Goal: Transaction & Acquisition: Purchase product/service

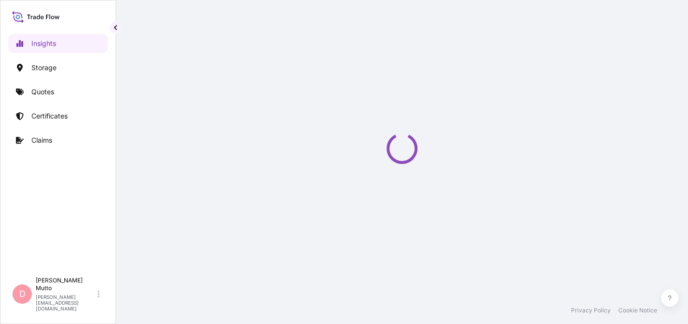
select select "2025"
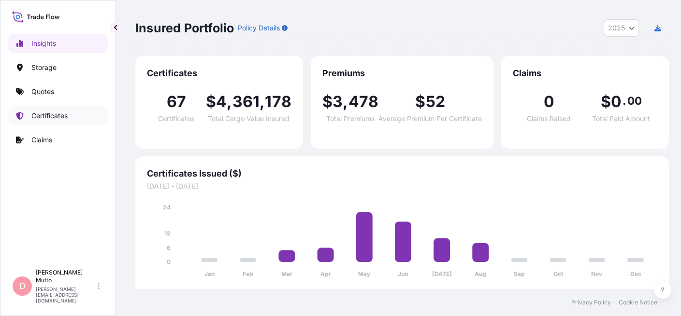
click at [70, 114] on link "Certificates" at bounding box center [58, 115] width 100 height 19
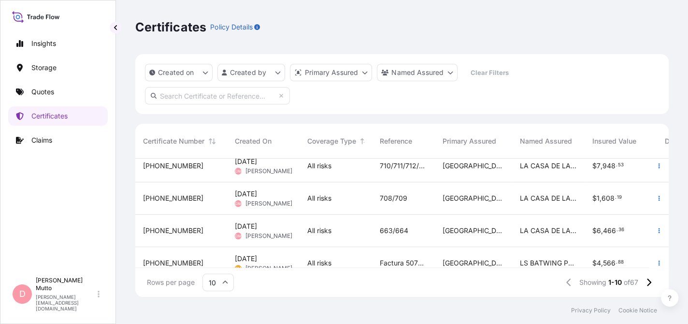
scroll to position [171, 0]
click at [54, 89] on p "Quotes" at bounding box center [42, 92] width 23 height 10
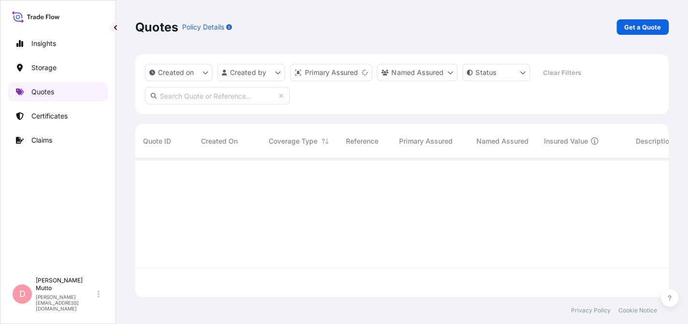
scroll to position [136, 526]
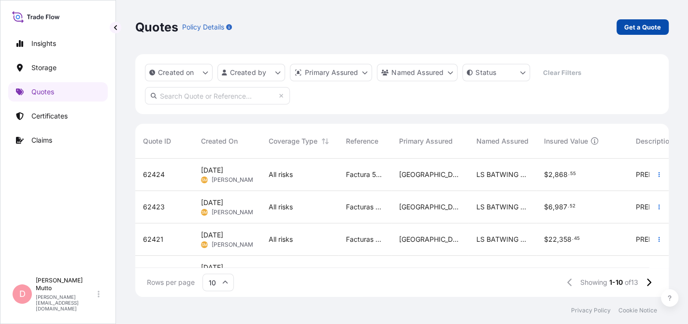
click at [645, 26] on p "Get a Quote" at bounding box center [642, 27] width 37 height 10
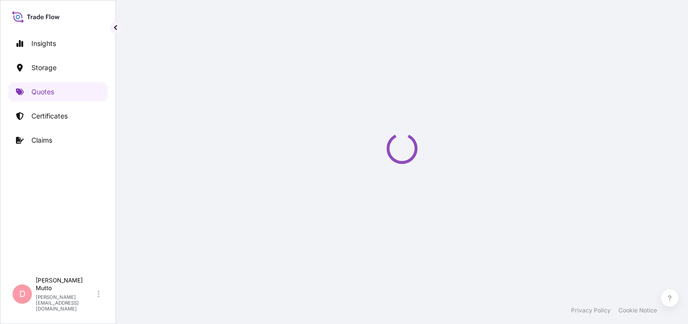
scroll to position [15, 0]
select select "Water"
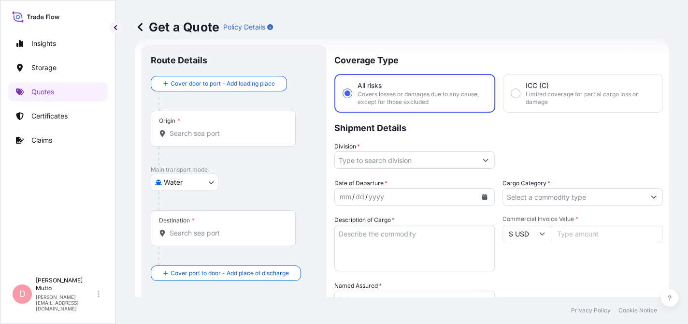
click at [243, 143] on div "Origin *" at bounding box center [223, 129] width 145 height 36
click at [243, 138] on input "Origin *" at bounding box center [227, 134] width 114 height 10
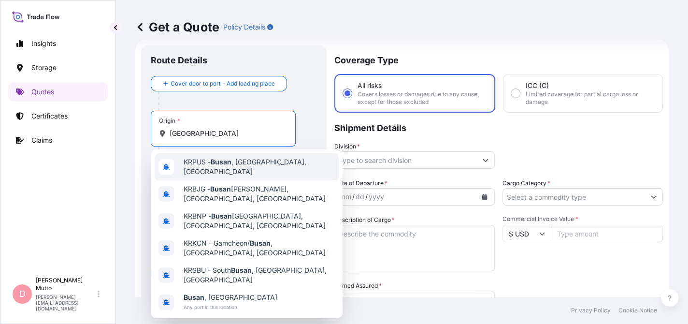
click at [239, 165] on span "KRPUS - [GEOGRAPHIC_DATA] , [GEOGRAPHIC_DATA], [GEOGRAPHIC_DATA]" at bounding box center [259, 166] width 151 height 19
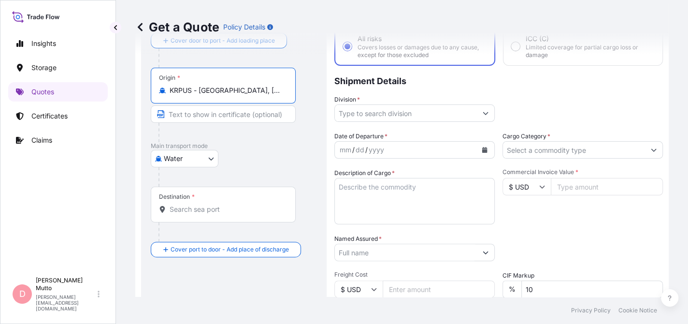
scroll to position [62, 0]
type input "KRPUS - [GEOGRAPHIC_DATA], [GEOGRAPHIC_DATA], [GEOGRAPHIC_DATA]"
click at [213, 217] on div "Destination *" at bounding box center [223, 204] width 145 height 36
click at [213, 214] on input "Destination *" at bounding box center [227, 209] width 114 height 10
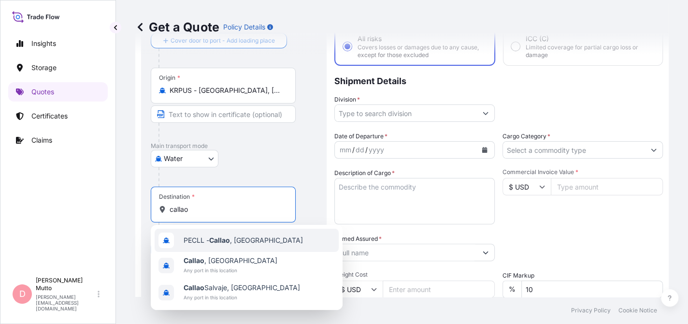
click at [215, 250] on div "PECLL - [GEOGRAPHIC_DATA] , [GEOGRAPHIC_DATA]" at bounding box center [247, 240] width 184 height 23
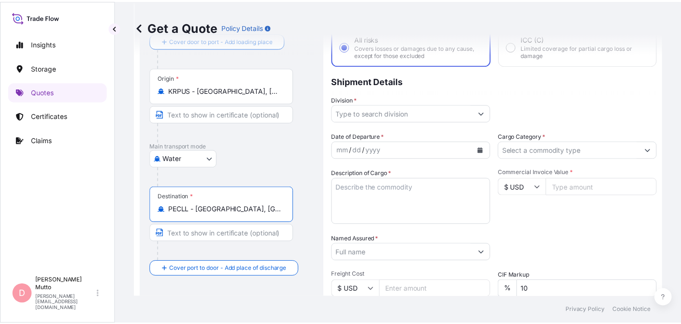
scroll to position [0, 0]
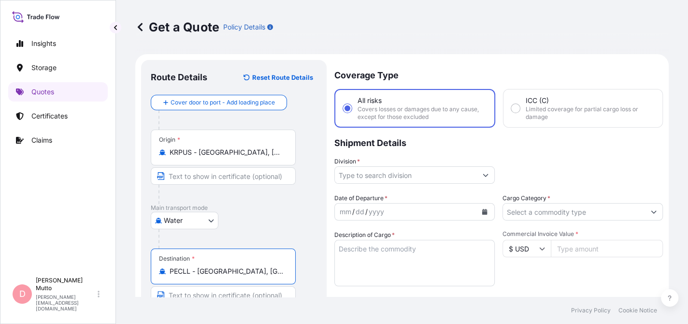
type input "PECLL - [GEOGRAPHIC_DATA], [GEOGRAPHIC_DATA]"
click at [423, 168] on input "Division *" at bounding box center [406, 174] width 142 height 17
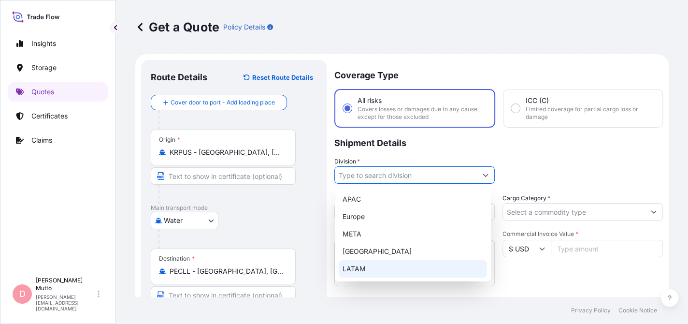
click at [395, 272] on div "LATAM" at bounding box center [413, 268] width 148 height 17
type input "LATAM"
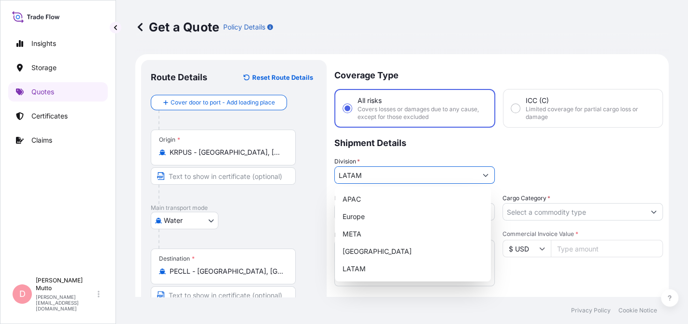
click at [531, 137] on p "Shipment Details" at bounding box center [498, 142] width 329 height 29
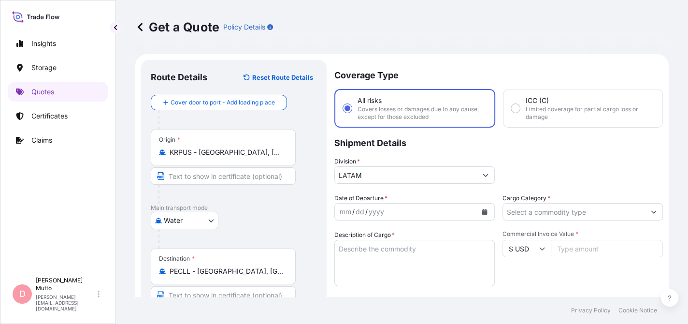
click at [482, 206] on button "Calendar" at bounding box center [484, 211] width 15 height 15
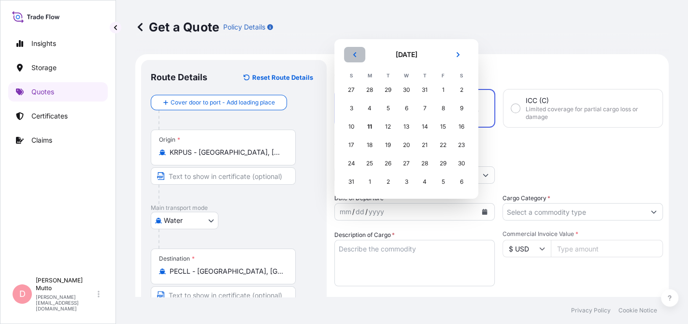
click at [356, 57] on icon "Previous" at bounding box center [355, 55] width 6 height 6
click at [442, 163] on div "25" at bounding box center [442, 163] width 17 height 17
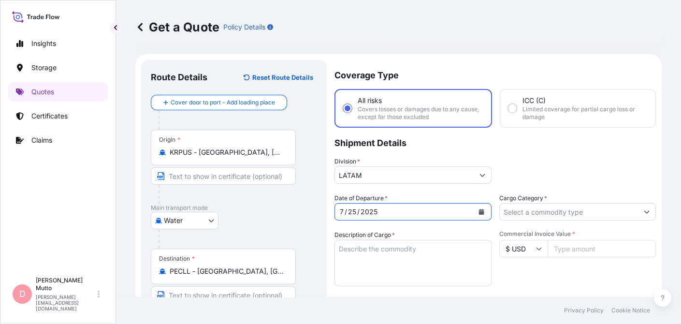
click at [644, 210] on button "Show suggestions" at bounding box center [646, 211] width 17 height 17
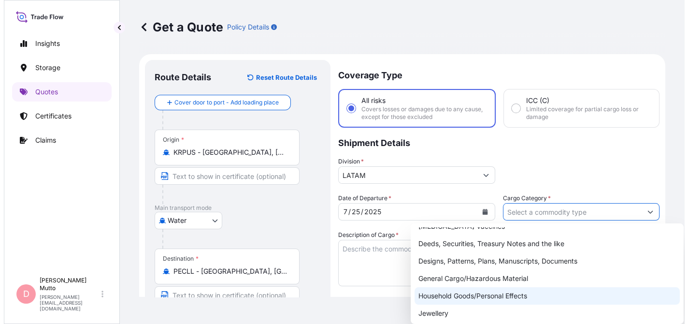
scroll to position [63, 0]
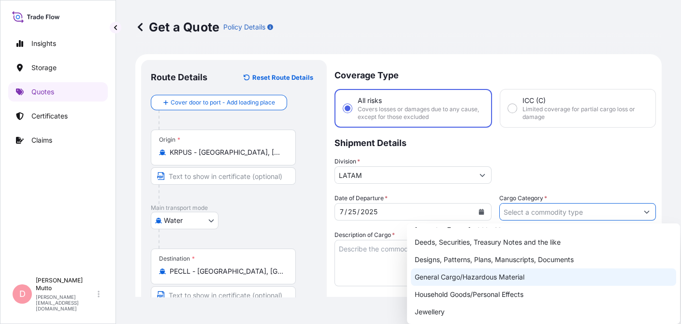
click at [457, 280] on div "General Cargo/Hazardous Material" at bounding box center [543, 276] width 265 height 17
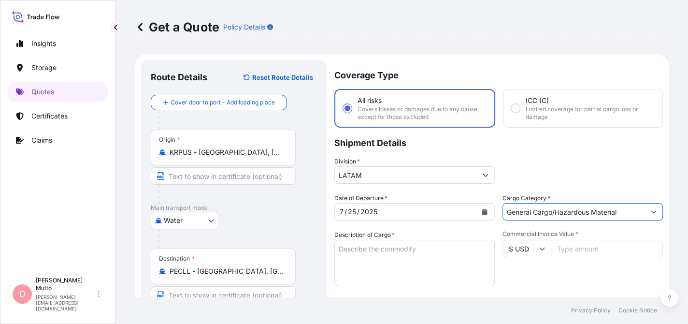
drag, startPoint x: 615, startPoint y: 208, endPoint x: 573, endPoint y: 209, distance: 41.1
click at [573, 209] on input "General Cargo/Hazardous Material" at bounding box center [574, 211] width 142 height 17
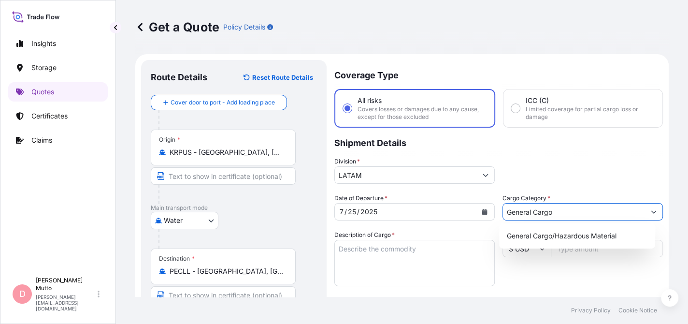
type input "General Cargo"
click at [527, 188] on div "Coverage Type All risks Covers losses or damages due to any cause, except for t…" at bounding box center [498, 282] width 329 height 445
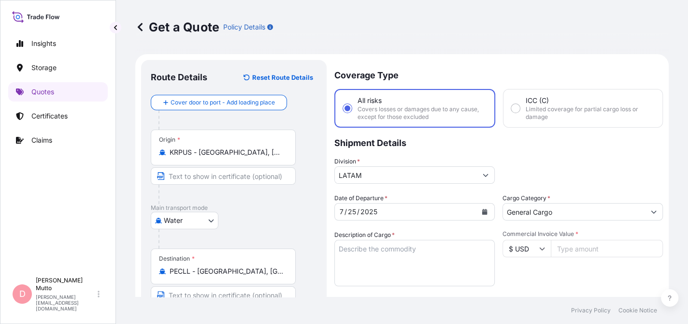
click at [413, 258] on textarea "Description of Cargo *" at bounding box center [414, 263] width 160 height 46
type textarea "3 PALLETS"
click at [578, 247] on input "Commercial Invoice Value *" at bounding box center [607, 248] width 112 height 17
type input "13998"
click at [383, 253] on textarea "3 PALLETS" at bounding box center [414, 263] width 160 height 46
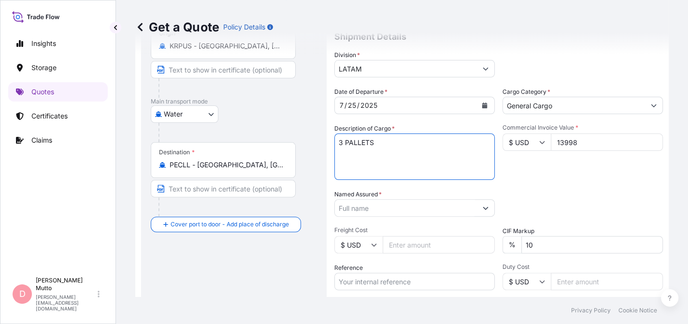
scroll to position [112, 0]
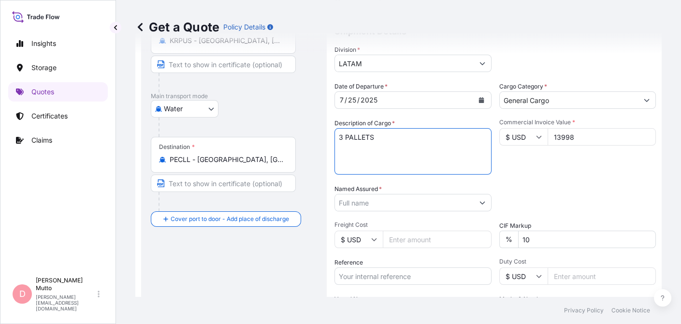
click at [410, 197] on input "Named Assured *" at bounding box center [404, 202] width 139 height 17
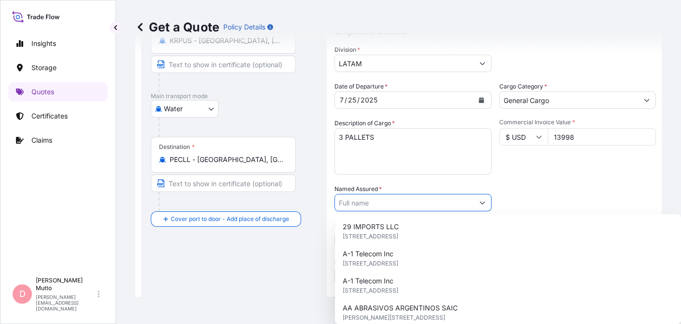
click at [410, 197] on input "Named Assured *" at bounding box center [404, 202] width 139 height 17
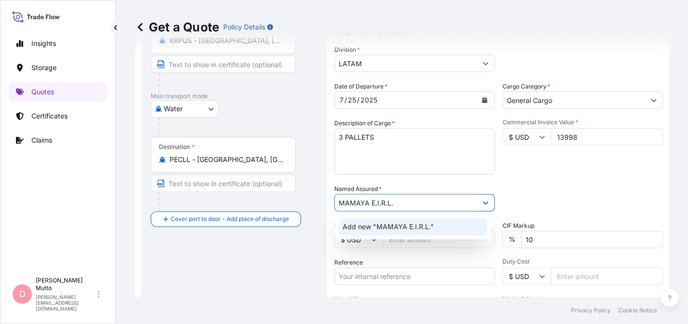
click at [386, 227] on span "Add new "MAMAYA E.I.R.L."" at bounding box center [388, 227] width 91 height 10
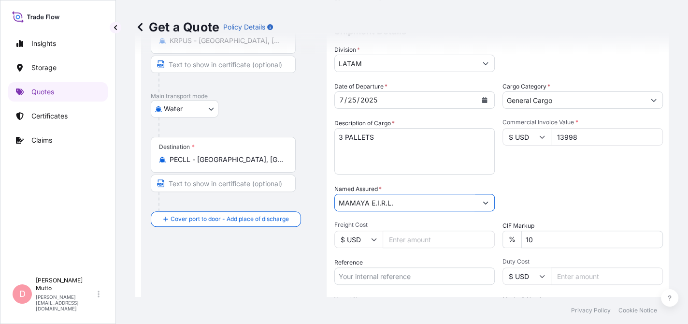
type input "MAMAYA E.I.R.L."
click at [536, 237] on input "10" at bounding box center [592, 238] width 142 height 17
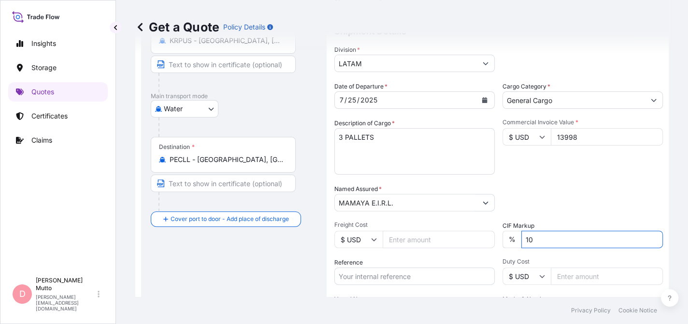
type input "1"
type input "0"
click at [449, 239] on input "Freight Cost" at bounding box center [439, 238] width 112 height 17
type input "538.80"
click at [353, 275] on input "Reference" at bounding box center [414, 275] width 160 height 17
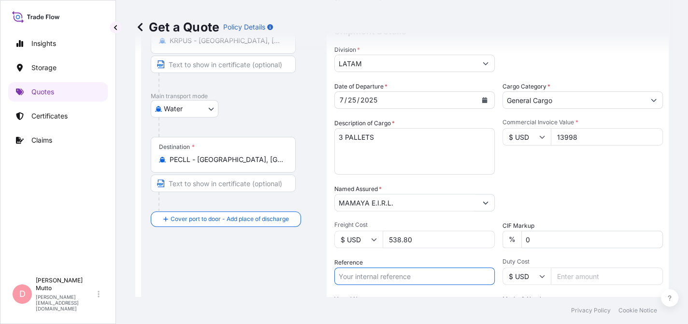
paste input "UZHJPE250415"
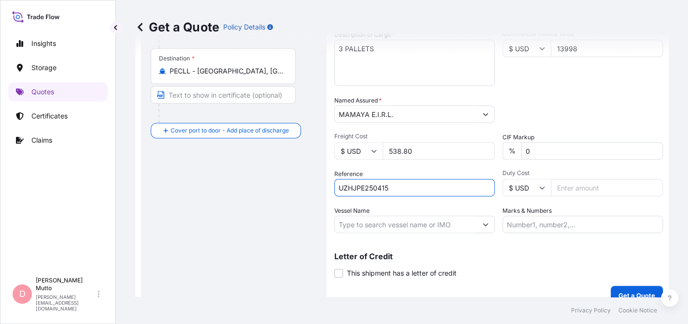
scroll to position [200, 0]
type input "UZHJPE250415"
click at [430, 222] on input "Vessel Name" at bounding box center [406, 223] width 142 height 17
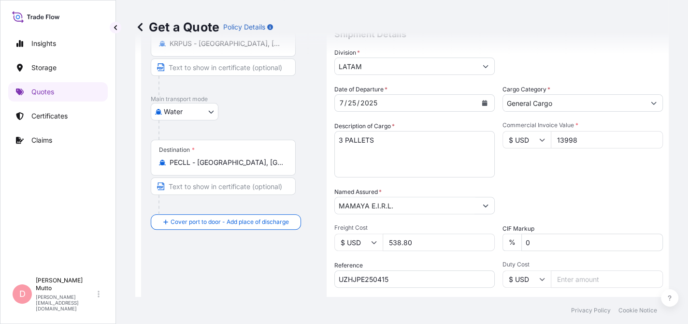
scroll to position [214, 0]
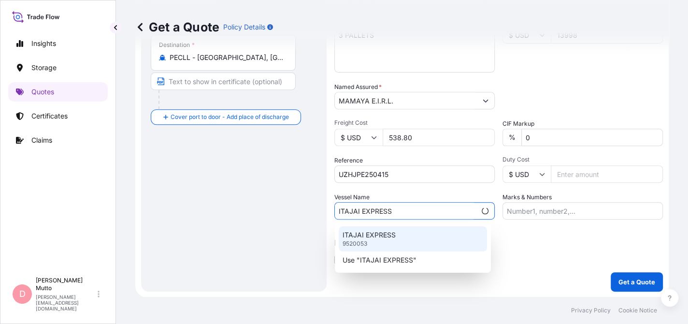
click at [377, 235] on p "ITAJAI EXPRESS" at bounding box center [369, 235] width 53 height 10
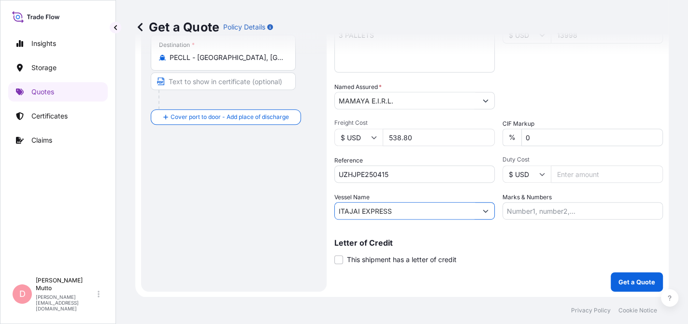
type input "ITAJAI EXPRESS"
click at [546, 197] on label "Marks & Numbers" at bounding box center [526, 197] width 49 height 10
click at [546, 202] on input "Marks & Numbers" at bounding box center [582, 210] width 160 height 17
type input "Z"
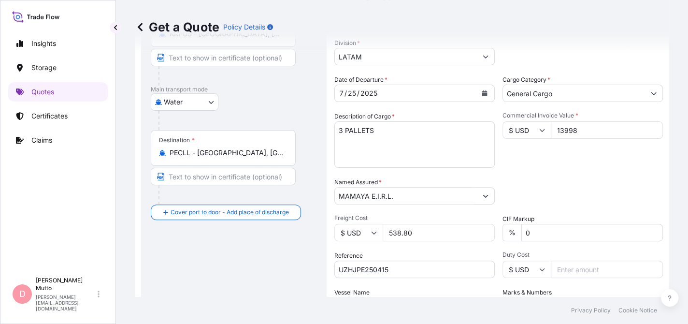
scroll to position [118, 0]
click at [617, 232] on input "0" at bounding box center [592, 232] width 142 height 17
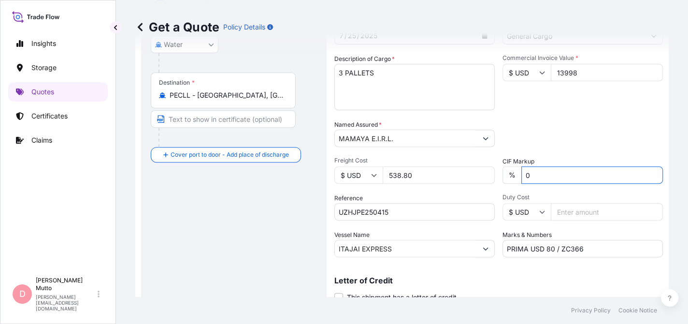
scroll to position [189, 0]
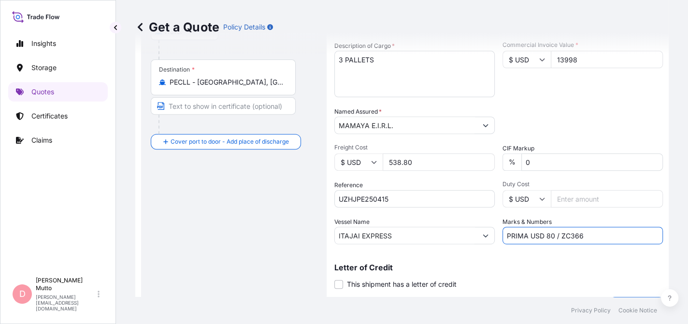
click at [546, 234] on input "PRIMA USD 80 / ZC366" at bounding box center [582, 235] width 160 height 17
click at [612, 236] on input "PRIMA USD 70 / ZC366" at bounding box center [582, 235] width 160 height 17
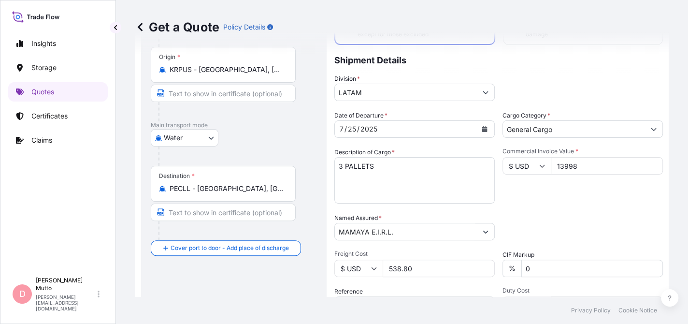
scroll to position [83, 0]
type input "PRIMA USD 70 / ZC366"
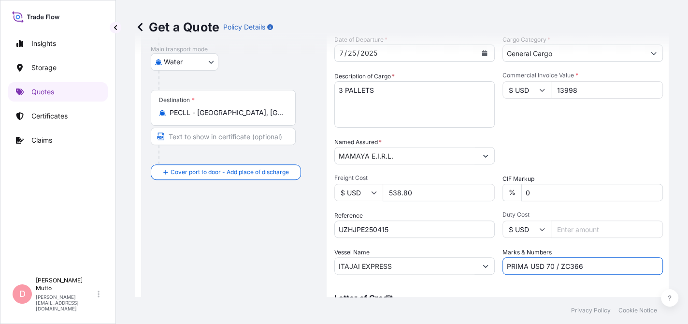
scroll to position [214, 0]
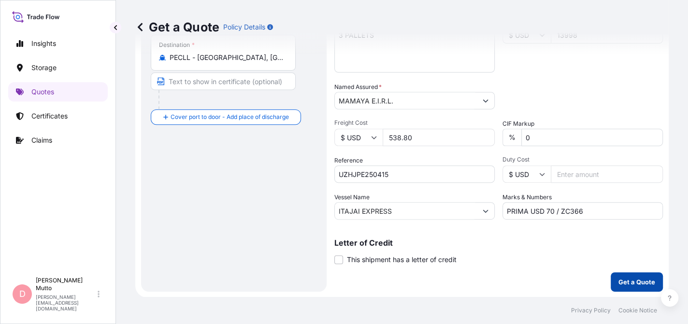
click at [618, 278] on p "Get a Quote" at bounding box center [636, 282] width 37 height 10
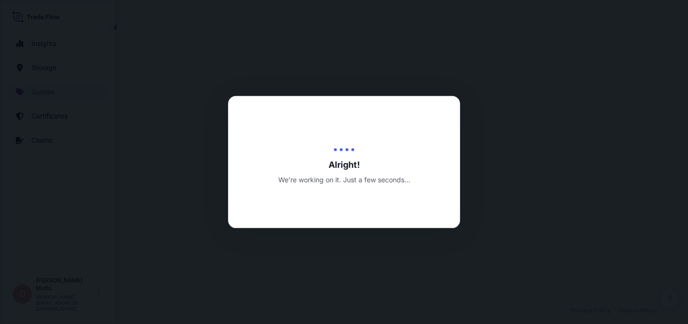
select select "Water"
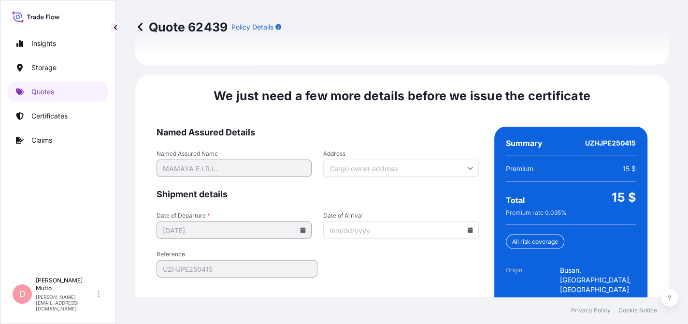
scroll to position [1504, 0]
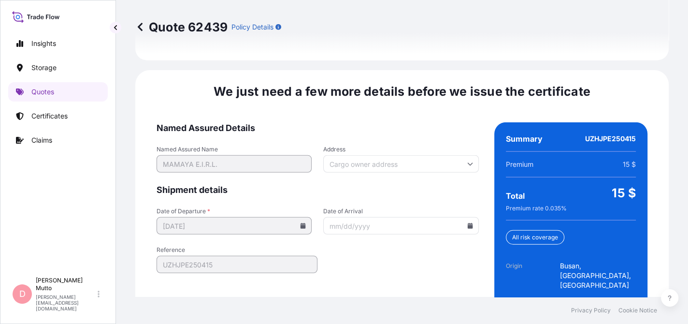
click at [467, 223] on icon at bounding box center [470, 226] width 6 height 6
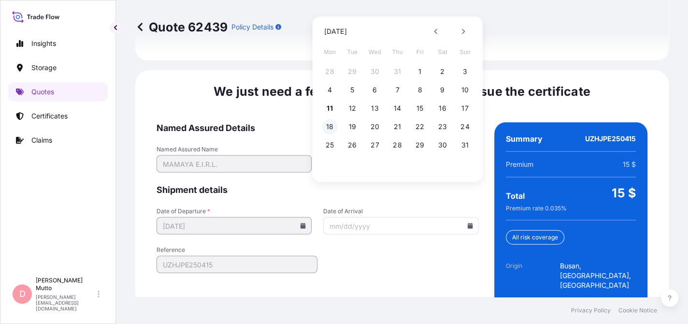
click at [332, 124] on button "18" at bounding box center [329, 126] width 15 height 15
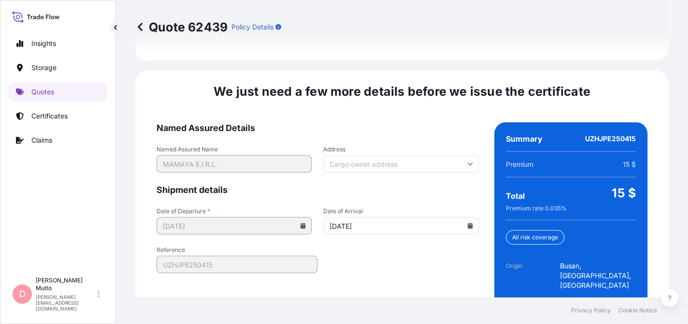
click at [463, 217] on input "[DATE]" at bounding box center [400, 225] width 155 height 17
click at [467, 223] on icon at bounding box center [469, 226] width 5 height 6
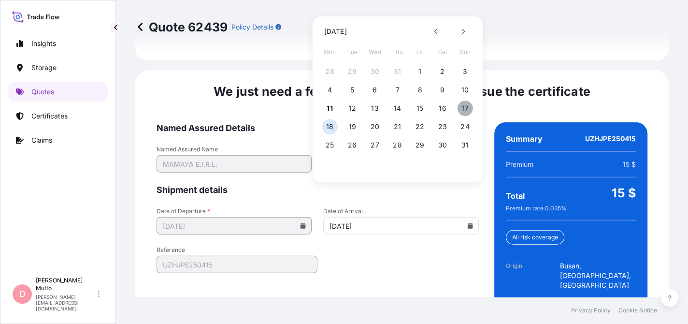
click at [461, 105] on button "17" at bounding box center [464, 107] width 15 height 15
type input "[DATE]"
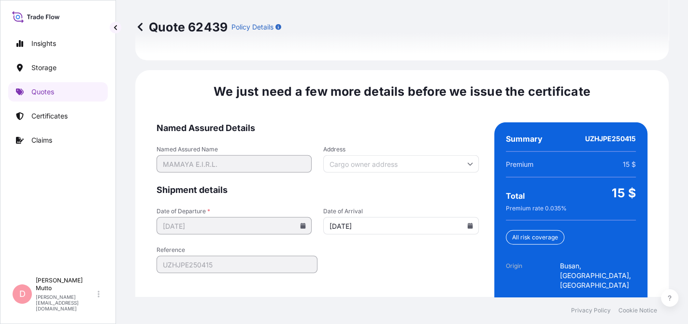
click at [384, 268] on form "Named Assured Details Named Assured Name [PERSON_NAME] E.I.R.L. Address Shipmen…" at bounding box center [318, 240] width 322 height 237
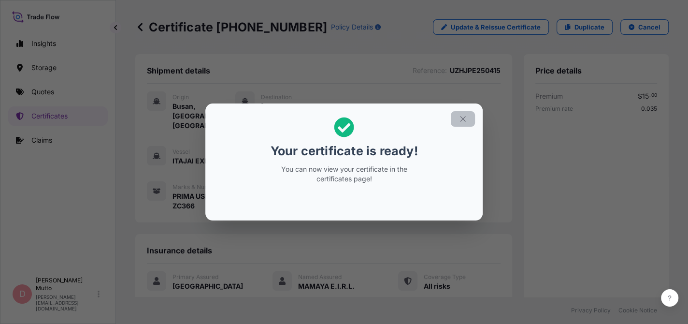
click at [468, 114] on button "button" at bounding box center [463, 118] width 24 height 15
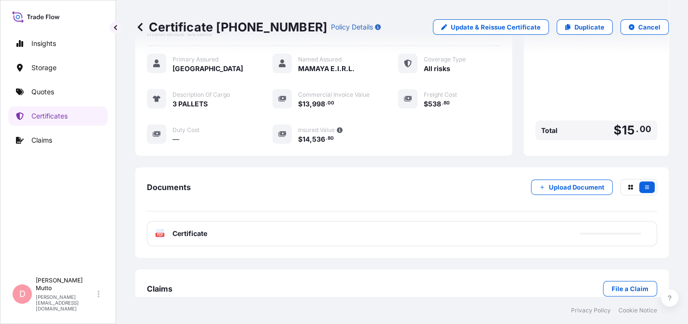
scroll to position [216, 0]
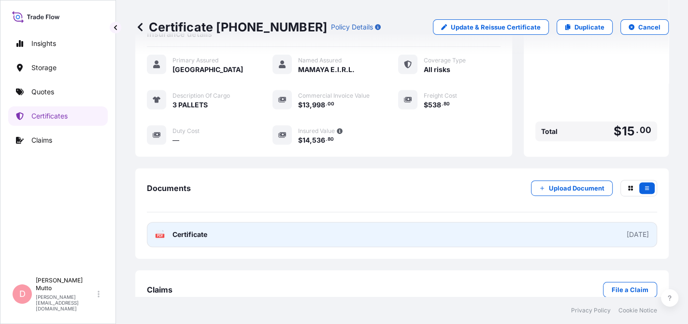
click at [248, 225] on link "PDF Certificate [DATE]" at bounding box center [402, 234] width 510 height 25
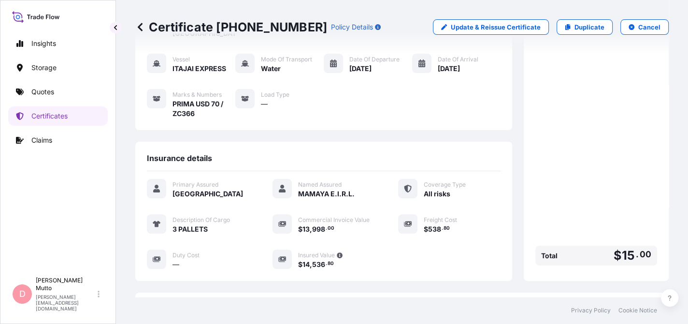
scroll to position [0, 0]
